Goal: Task Accomplishment & Management: Manage account settings

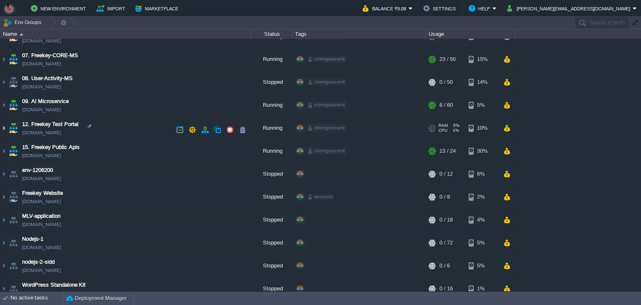
scroll to position [148, 0]
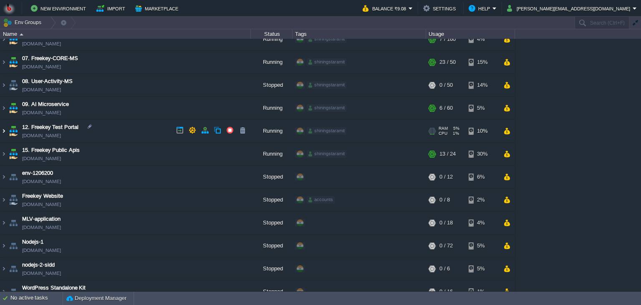
click at [5, 128] on img at bounding box center [3, 131] width 7 height 23
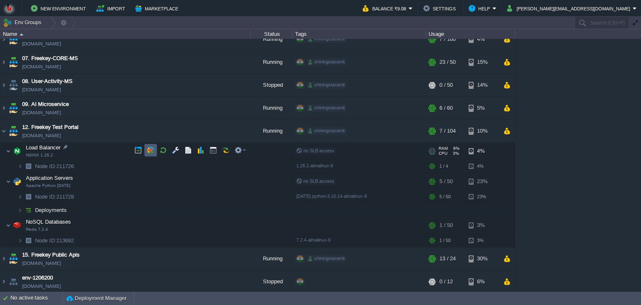
click at [153, 154] on td at bounding box center [150, 150] width 13 height 13
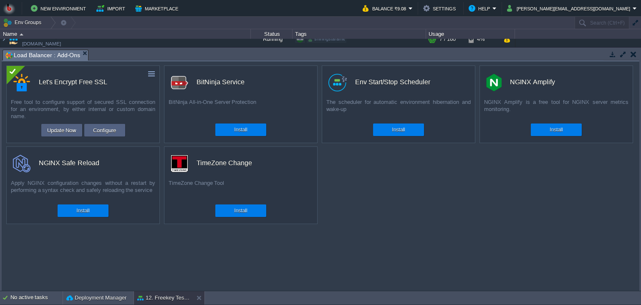
click at [127, 133] on div "Update Now Configure" at bounding box center [83, 130] width 153 height 13
click at [113, 132] on button "Configure" at bounding box center [104, 130] width 28 height 10
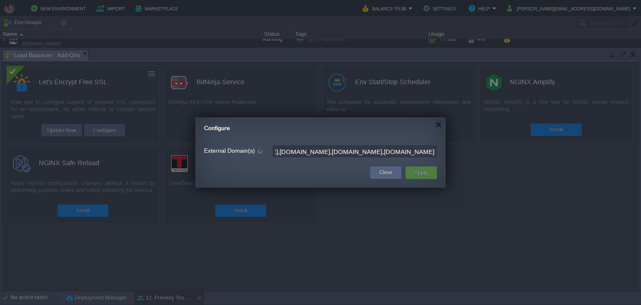
scroll to position [0, 205]
drag, startPoint x: 398, startPoint y: 153, endPoint x: 497, endPoint y: 143, distance: 99.4
click at [437, 145] on input "[URL],[DOMAIN_NAME],[DOMAIN_NAME],[DOMAIN_NAME],[DOMAIN_NAME]" at bounding box center [354, 151] width 164 height 12
click at [432, 149] on input "[URL],[DOMAIN_NAME],[DOMAIN_NAME],[DOMAIN_NAME],[DOMAIN_NAME]" at bounding box center [354, 151] width 164 height 12
click at [439, 151] on div "External Domain(s) [URL],[DOMAIN_NAME],[DOMAIN_NAME],[DOMAIN_NAME],[DOMAIN_NAME]" at bounding box center [320, 151] width 250 height 16
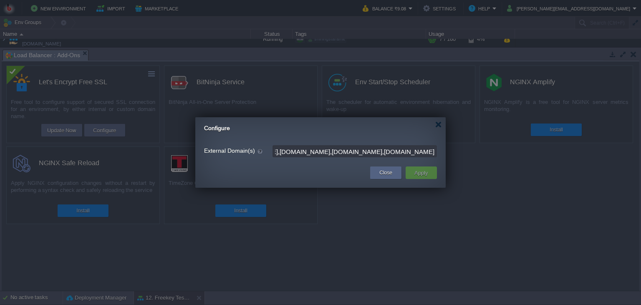
click at [434, 150] on input "[URL],[DOMAIN_NAME],[DOMAIN_NAME],[DOMAIN_NAME],[DOMAIN_NAME]" at bounding box center [354, 151] width 164 height 12
paste input "[DOMAIN_NAME]"
type input "[URL],[DOMAIN_NAME],[DOMAIN_NAME],[DOMAIN_NAME],[DOMAIN_NAME],[DOMAIN_NAME]"
click at [417, 176] on button "Apply" at bounding box center [421, 173] width 19 height 10
